Goal: Transaction & Acquisition: Purchase product/service

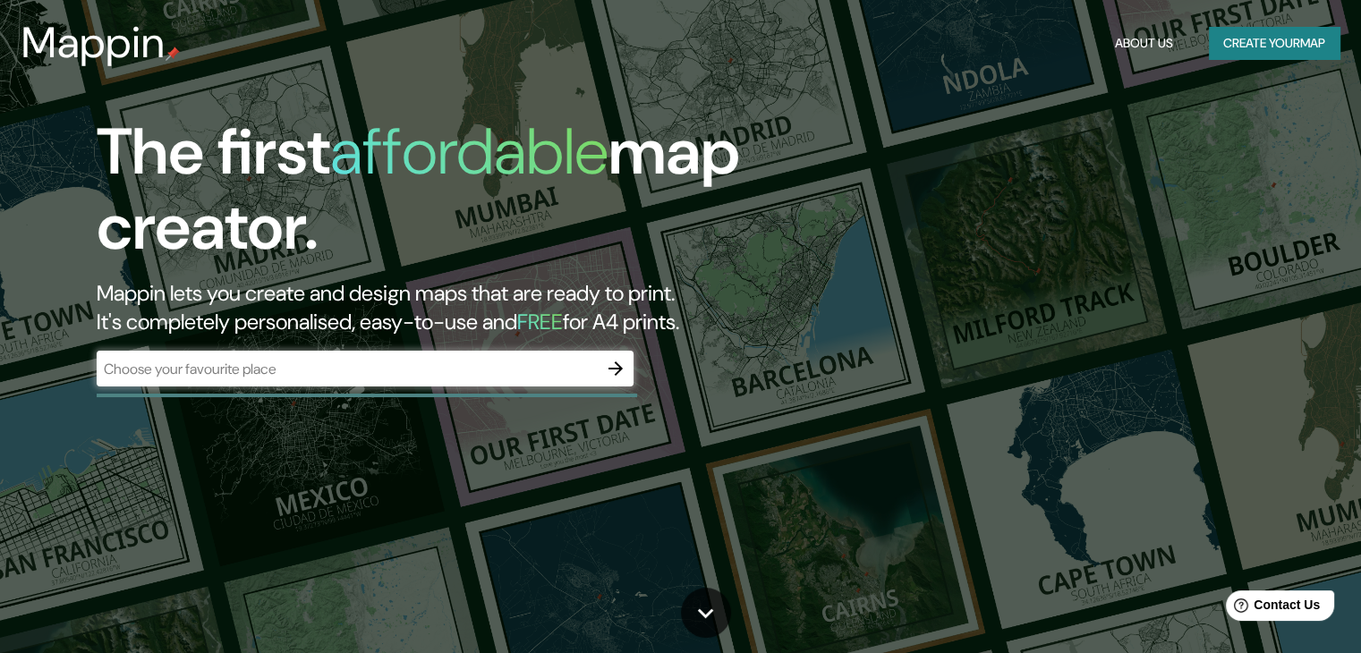
click at [390, 353] on div "​" at bounding box center [365, 369] width 537 height 36
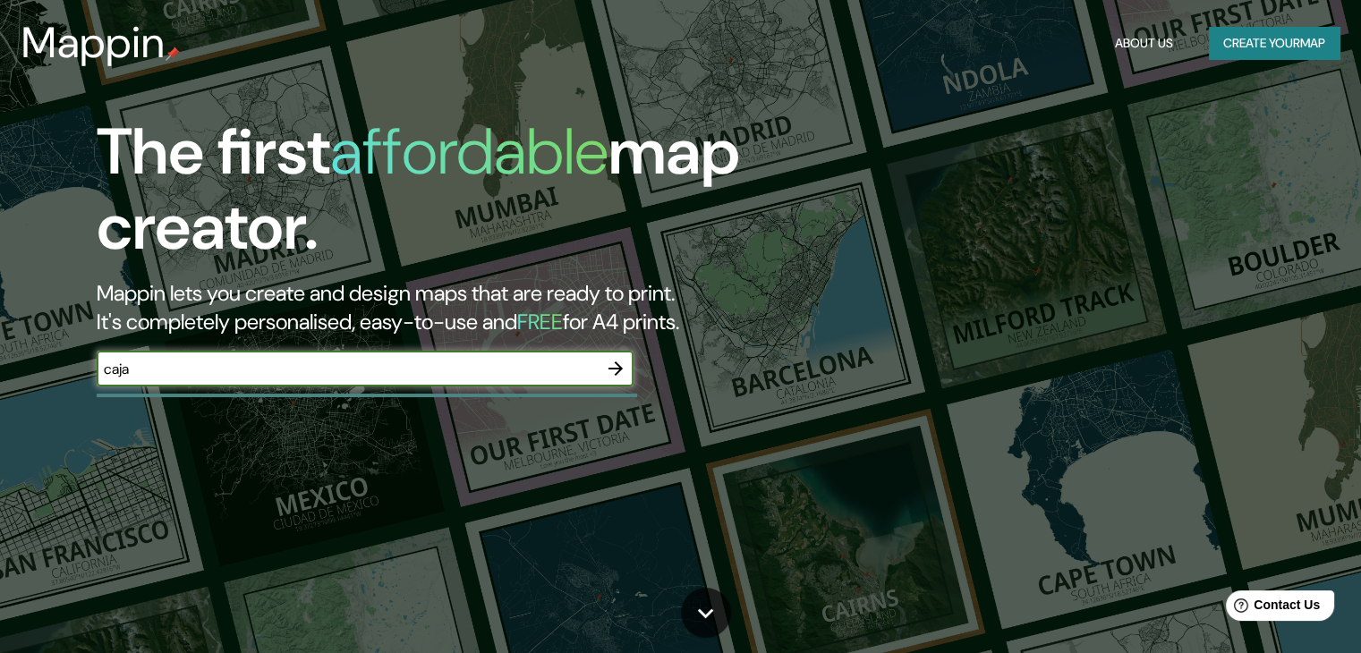
type input "[GEOGRAPHIC_DATA], [GEOGRAPHIC_DATA]"
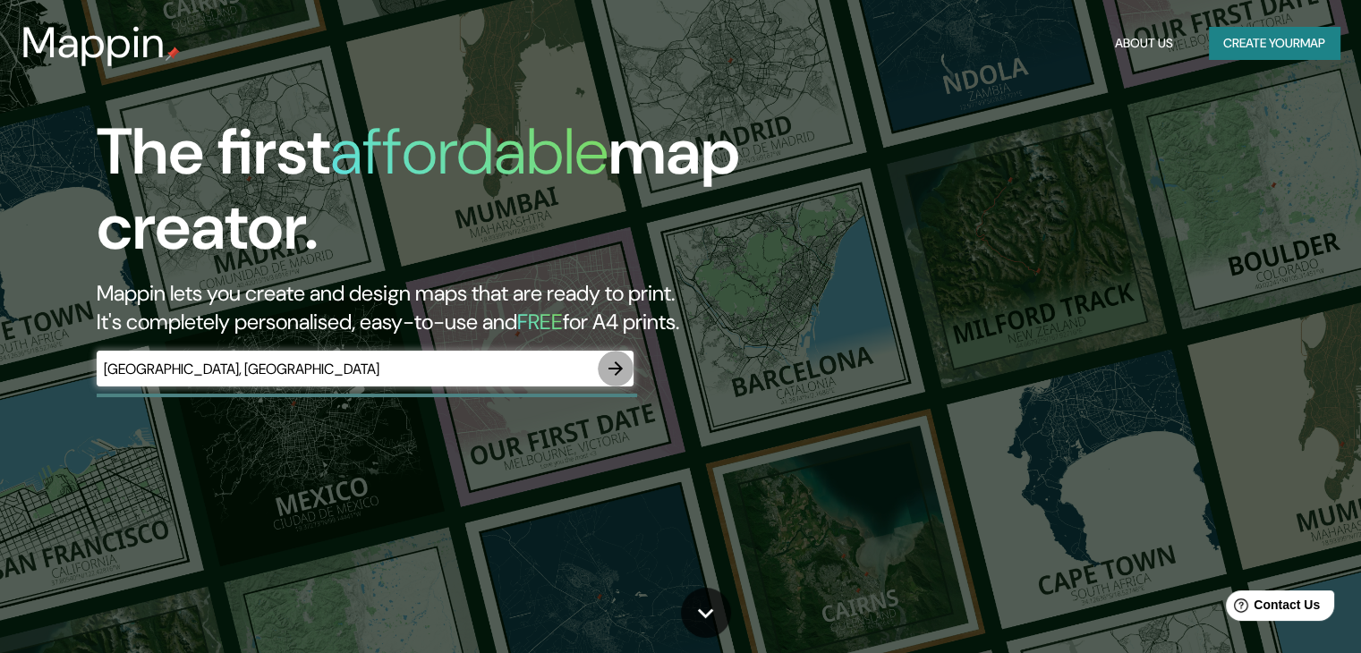
click at [622, 367] on icon "button" at bounding box center [615, 368] width 21 height 21
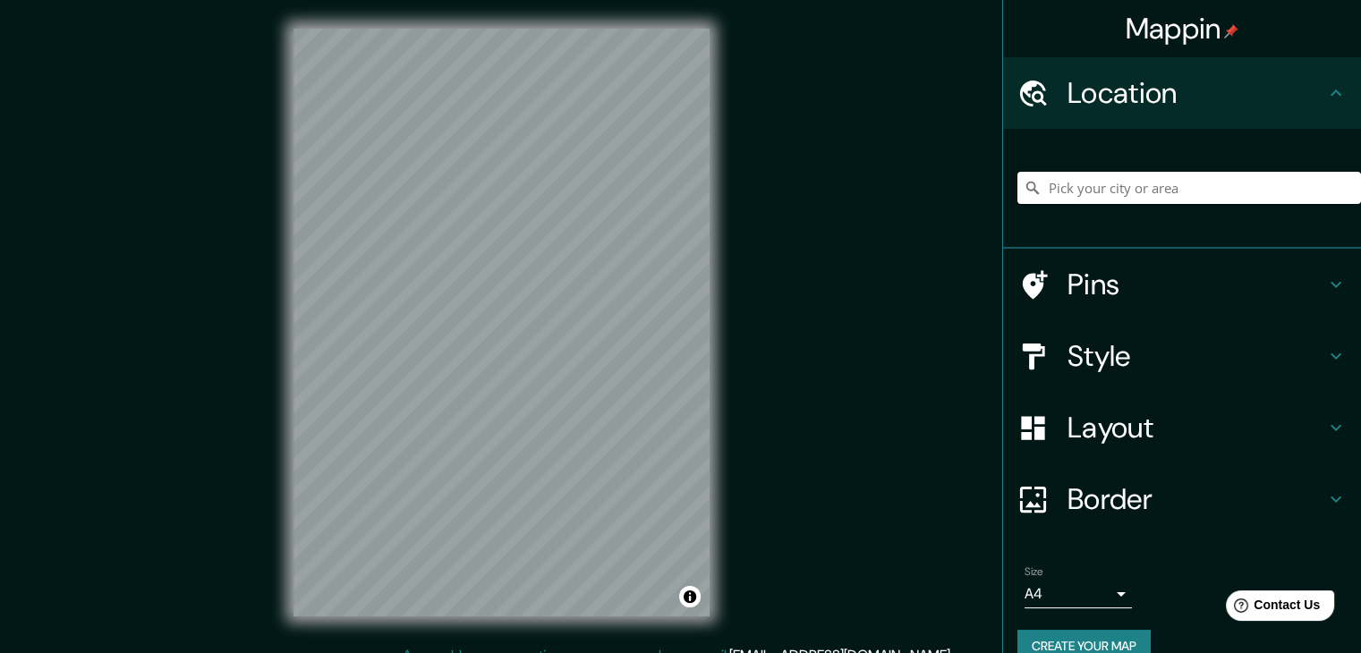
click at [1117, 197] on input "Pick your city or area" at bounding box center [1189, 188] width 344 height 32
type input "Cajamarca, [GEOGRAPHIC_DATA][PERSON_NAME], [GEOGRAPHIC_DATA]"
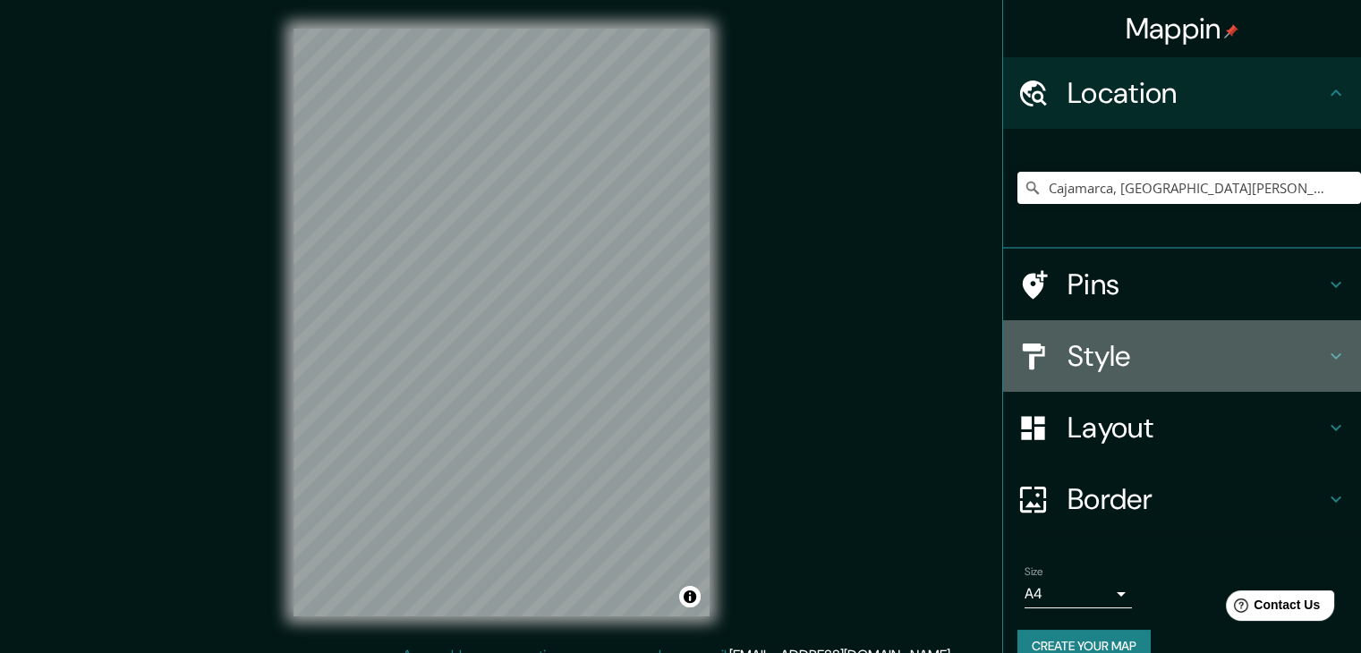
click at [1073, 347] on h4 "Style" at bounding box center [1196, 356] width 258 height 36
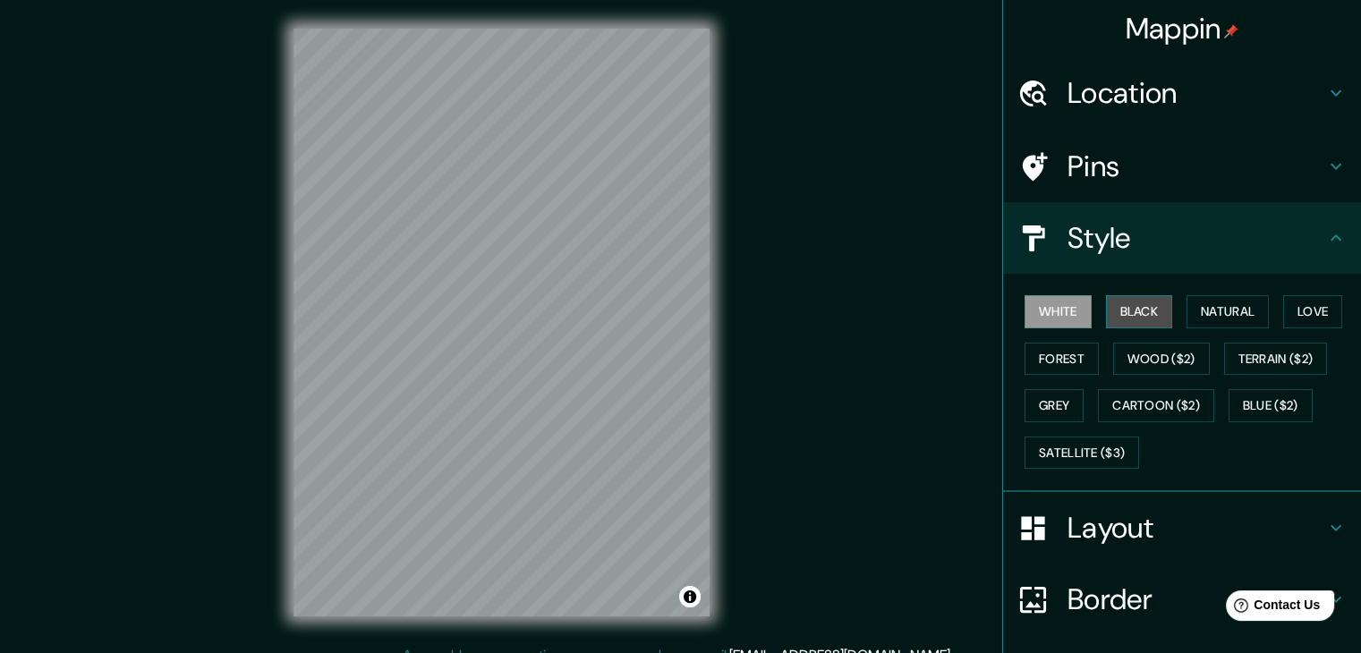
click at [1131, 317] on button "Black" at bounding box center [1139, 311] width 67 height 33
click at [285, 463] on div "© Mapbox © OpenStreetMap Improve this map" at bounding box center [501, 322] width 473 height 645
click at [351, 568] on div at bounding box center [356, 565] width 14 height 14
